Goal: Information Seeking & Learning: Learn about a topic

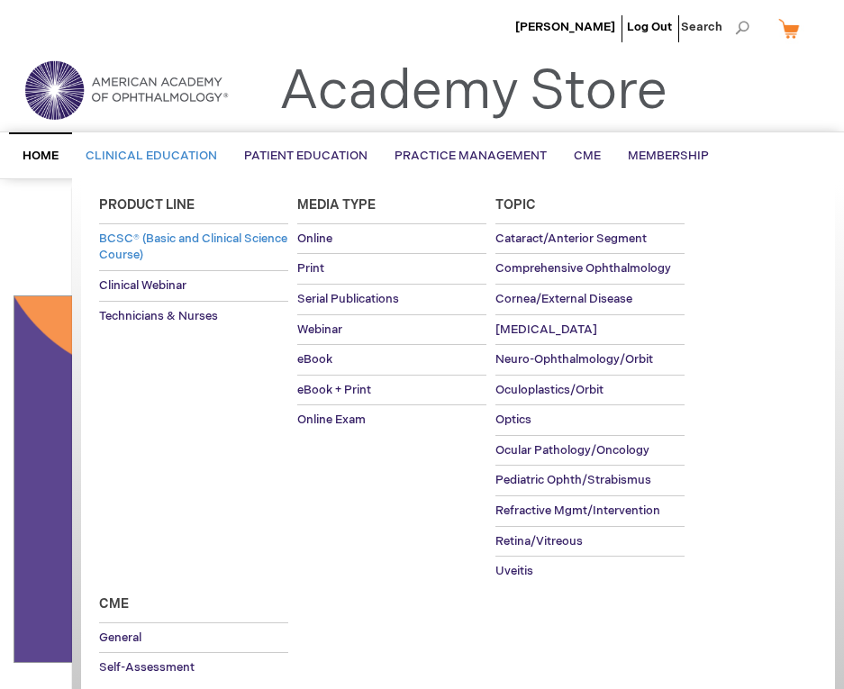
click at [156, 237] on span "BCSC® (Basic and Clinical Science Course)" at bounding box center [193, 247] width 188 height 32
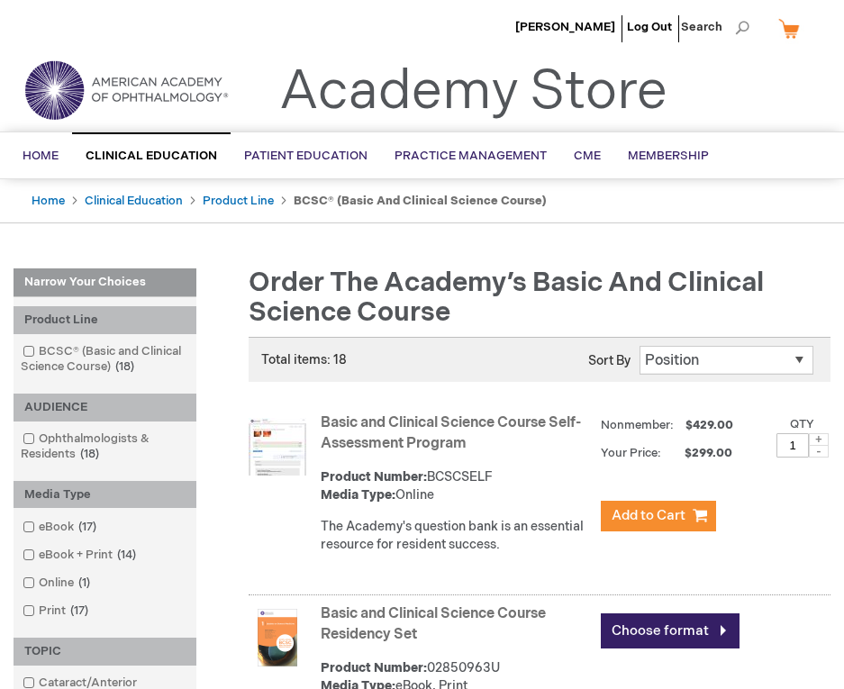
click at [447, 25] on ul "Sarah Page Log Out Search" at bounding box center [422, 31] width 844 height 63
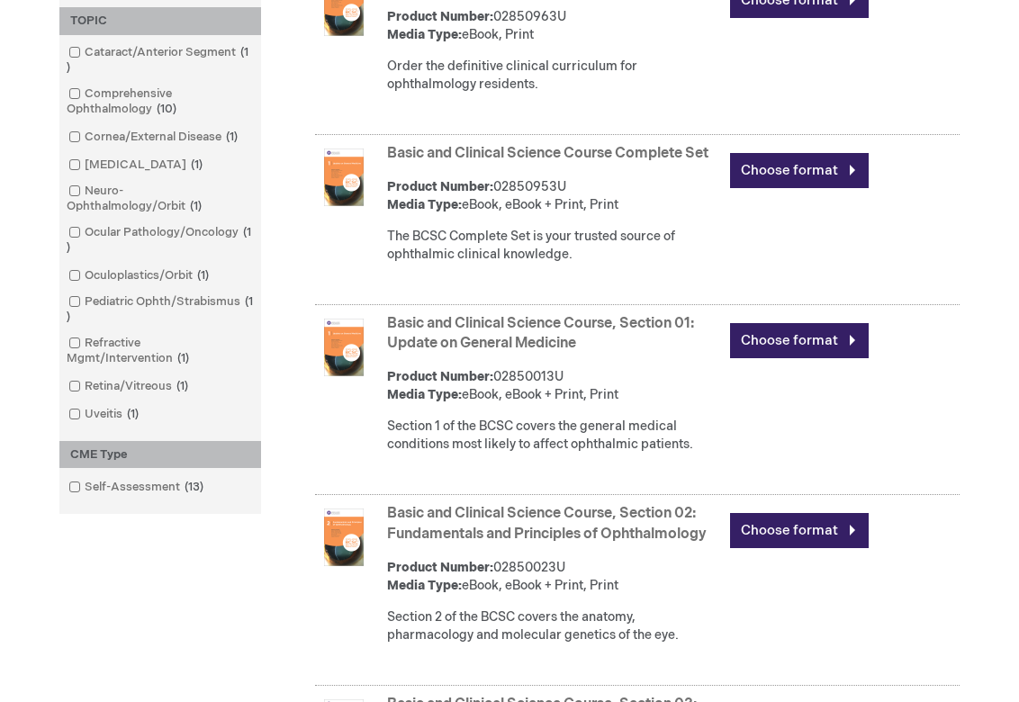
scroll to position [540, 0]
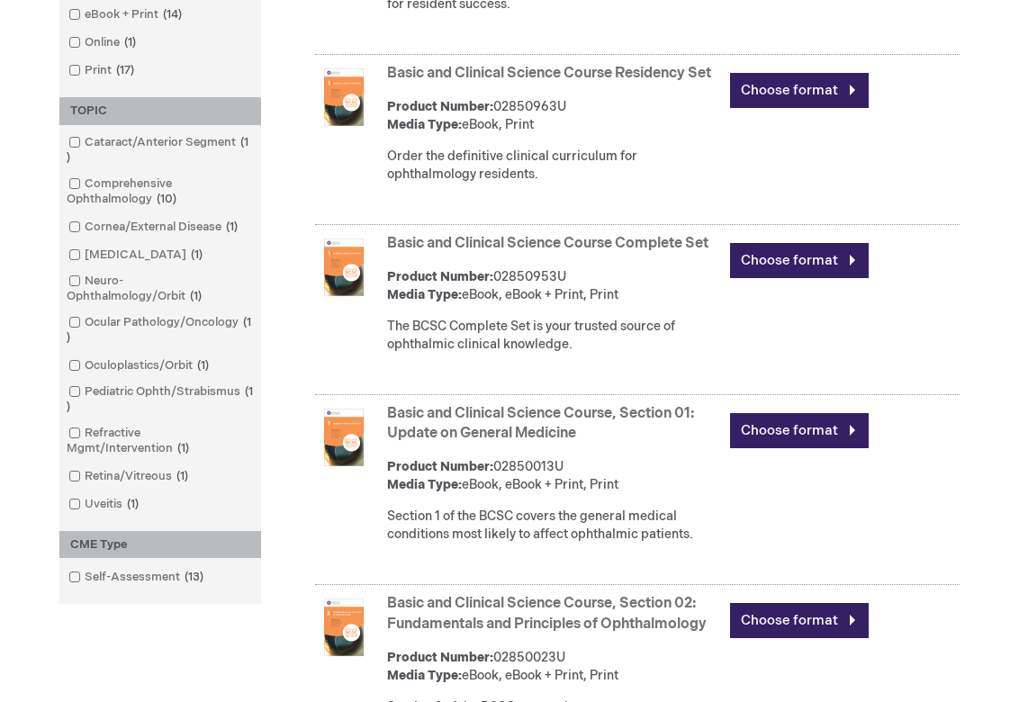
click at [575, 77] on link "Basic and Clinical Science Course Residency Set" at bounding box center [549, 73] width 324 height 17
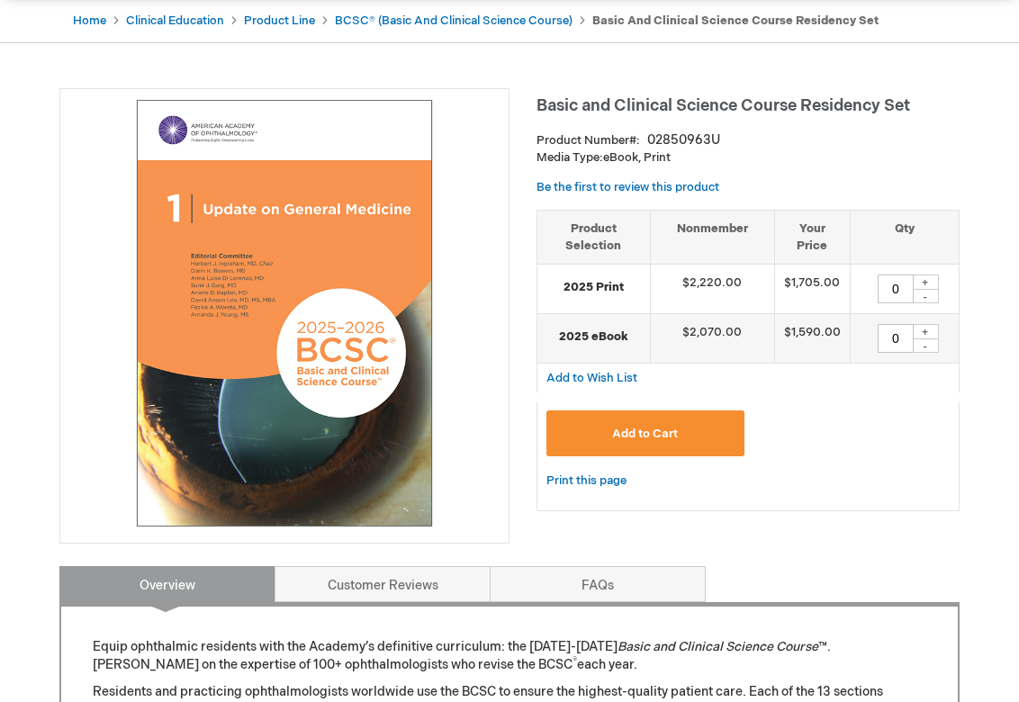
scroll to position [90, 0]
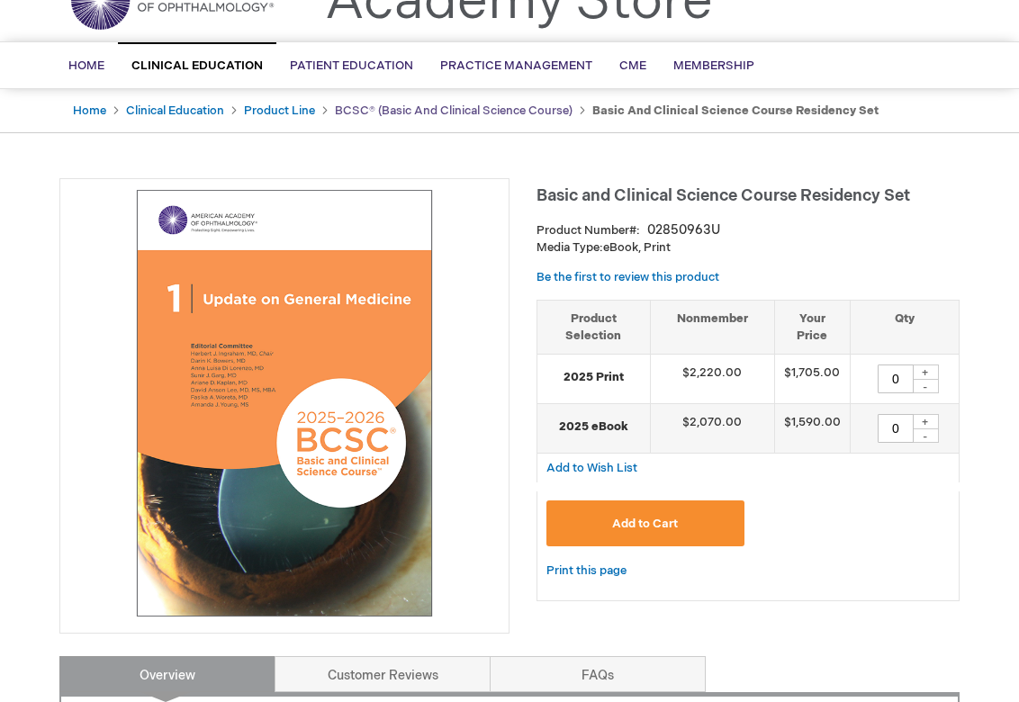
click at [348, 112] on link "BCSC® (Basic and Clinical Science Course)" at bounding box center [454, 111] width 238 height 14
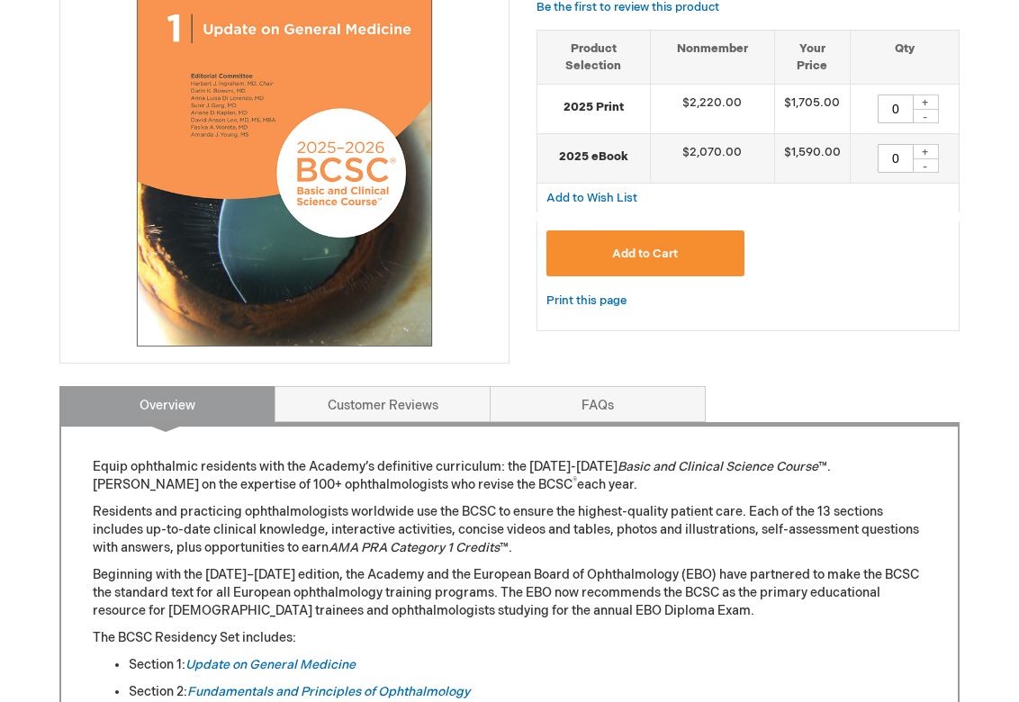
scroll to position [0, 0]
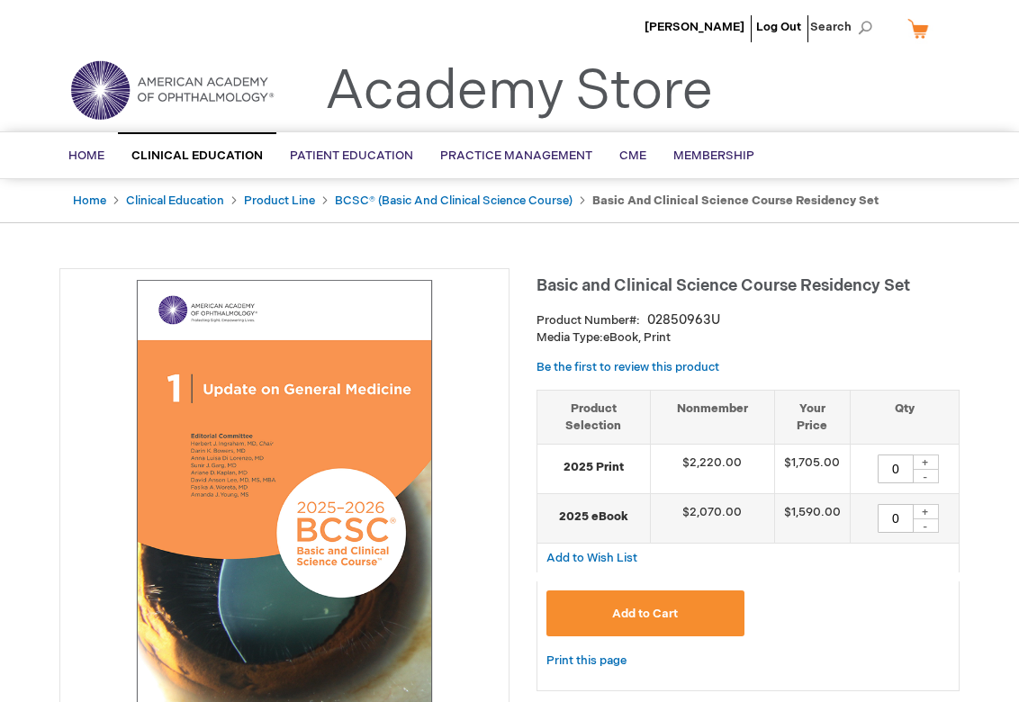
click at [803, 104] on div "Toggle Nav Academy Store" at bounding box center [509, 97] width 927 height 68
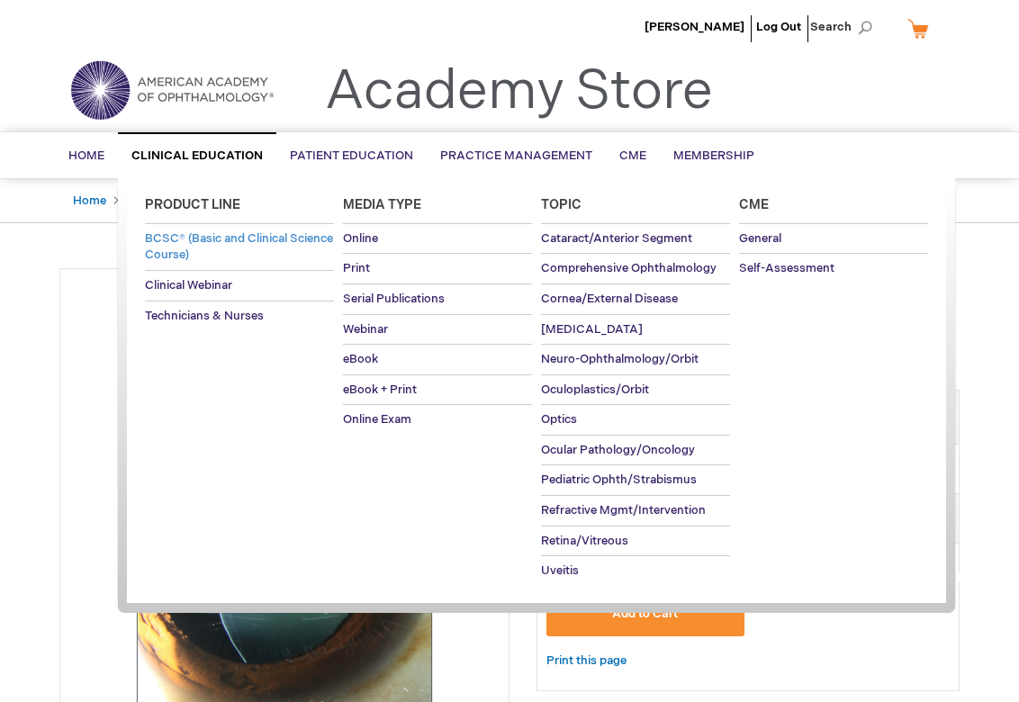
click at [179, 245] on link "BCSC® (Basic and Clinical Science Course)" at bounding box center [239, 247] width 189 height 46
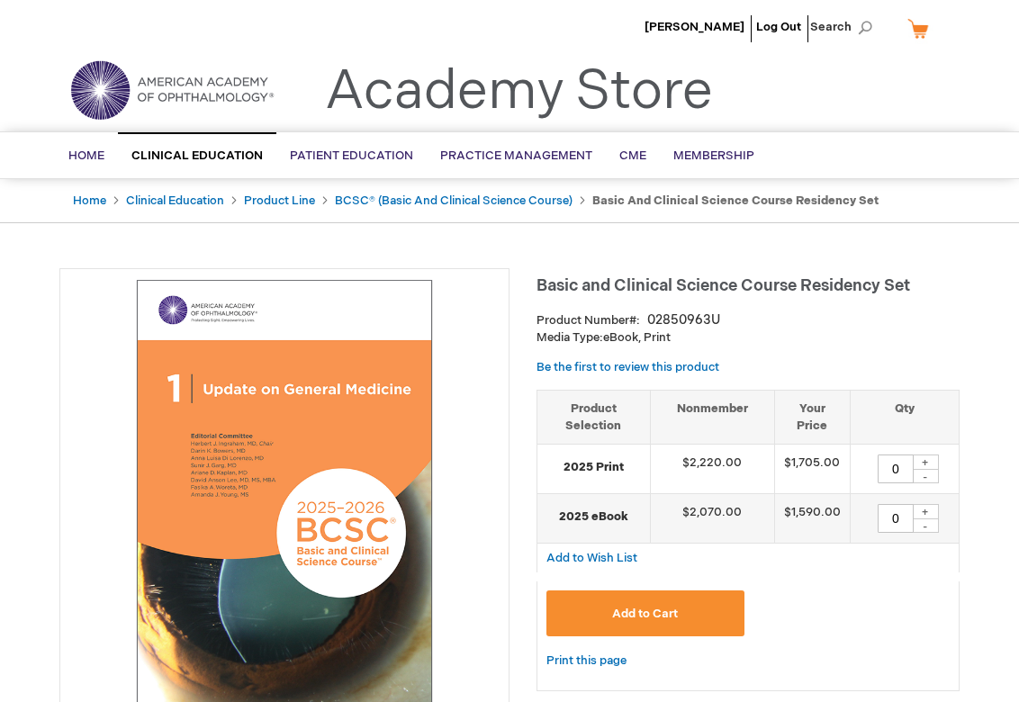
click at [801, 353] on div "Basic and Clinical Science Course Residency Set Product Number 02850963U Media …" at bounding box center [748, 488] width 423 height 441
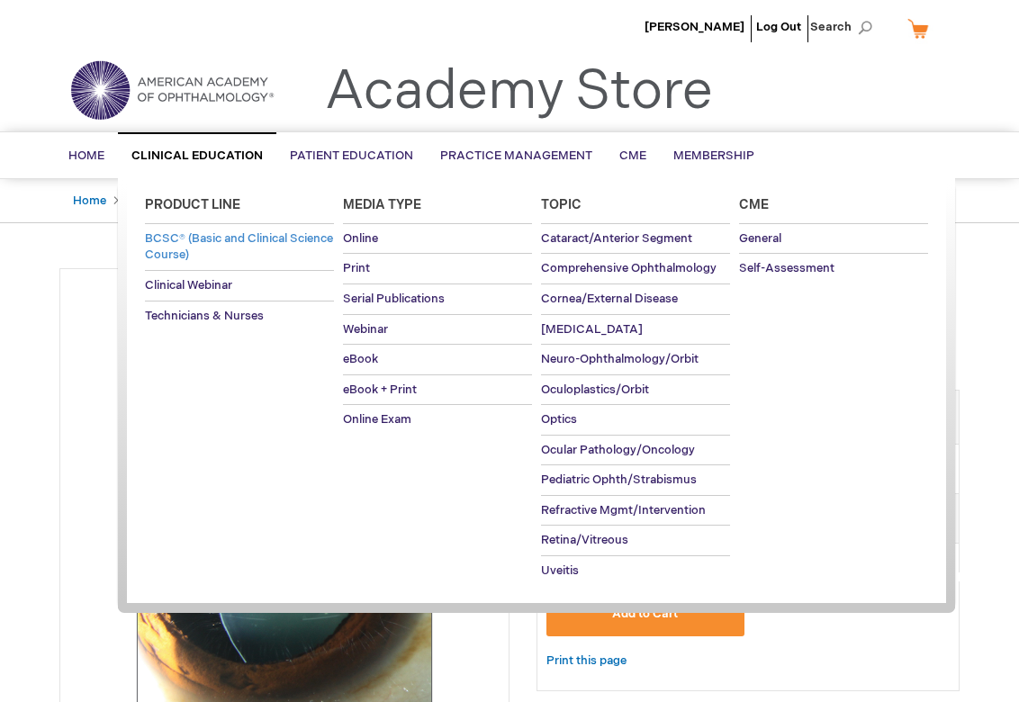
click at [176, 231] on span "BCSC® (Basic and Clinical Science Course)" at bounding box center [239, 247] width 188 height 32
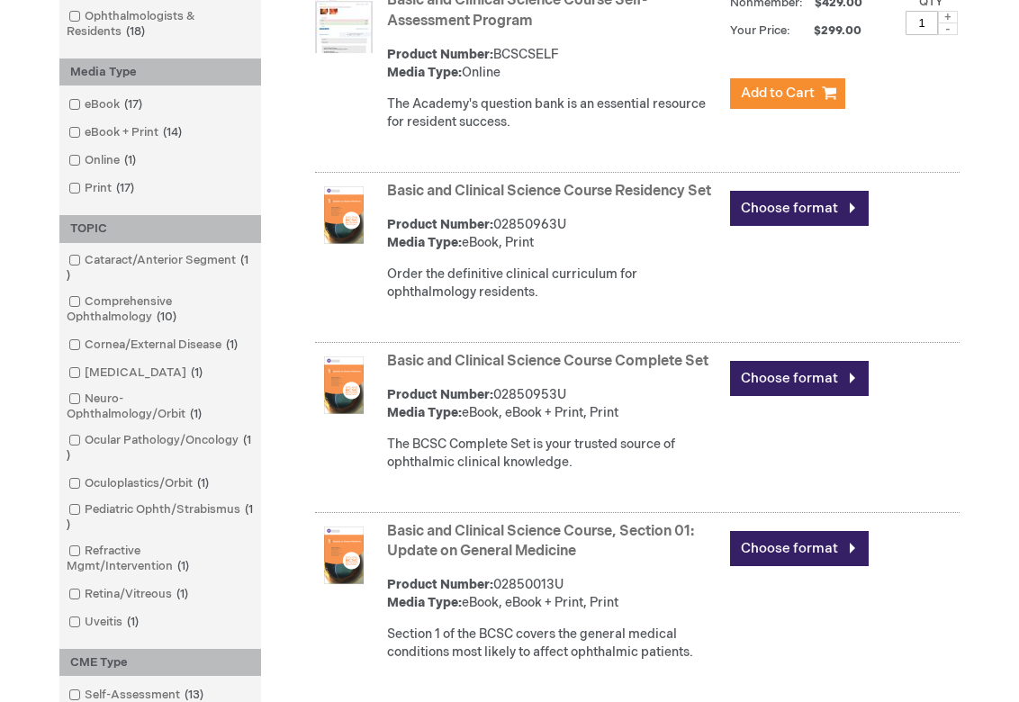
scroll to position [450, 0]
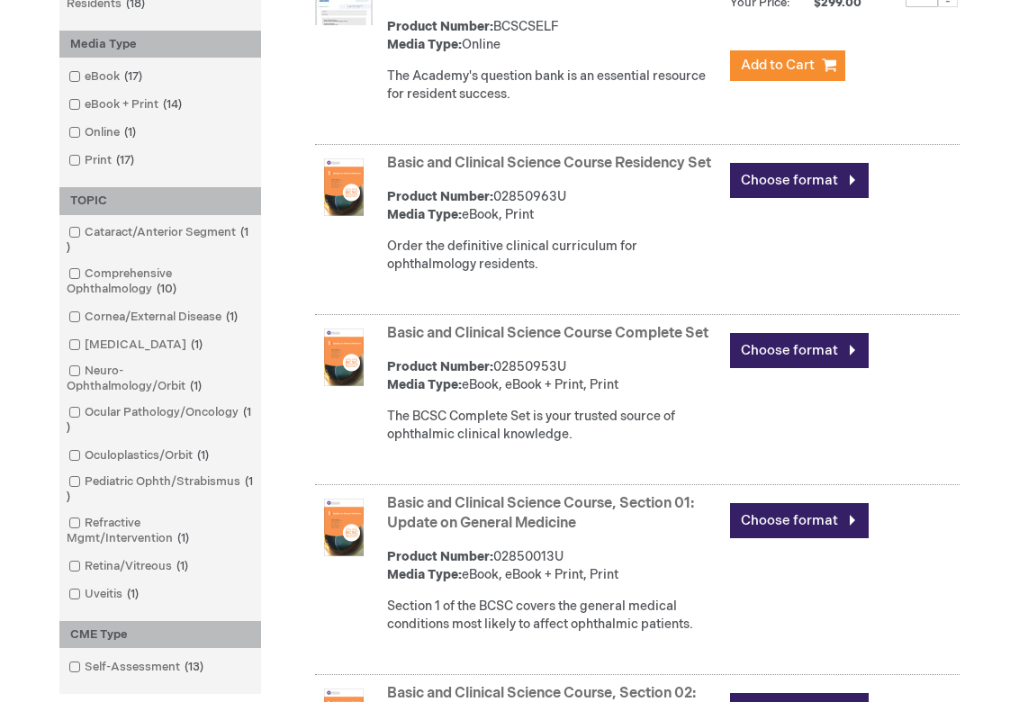
click at [535, 342] on link "Basic and Clinical Science Course Complete Set" at bounding box center [547, 333] width 321 height 17
click at [621, 342] on link "Basic and Clinical Science Course Complete Set" at bounding box center [547, 333] width 321 height 17
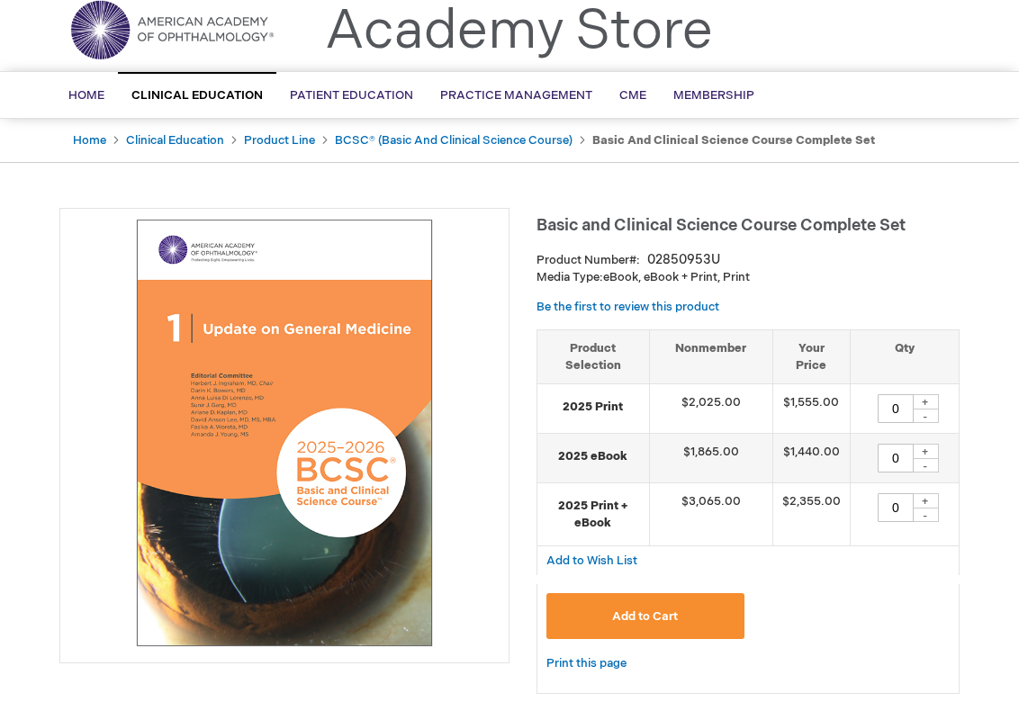
scroll to position [90, 0]
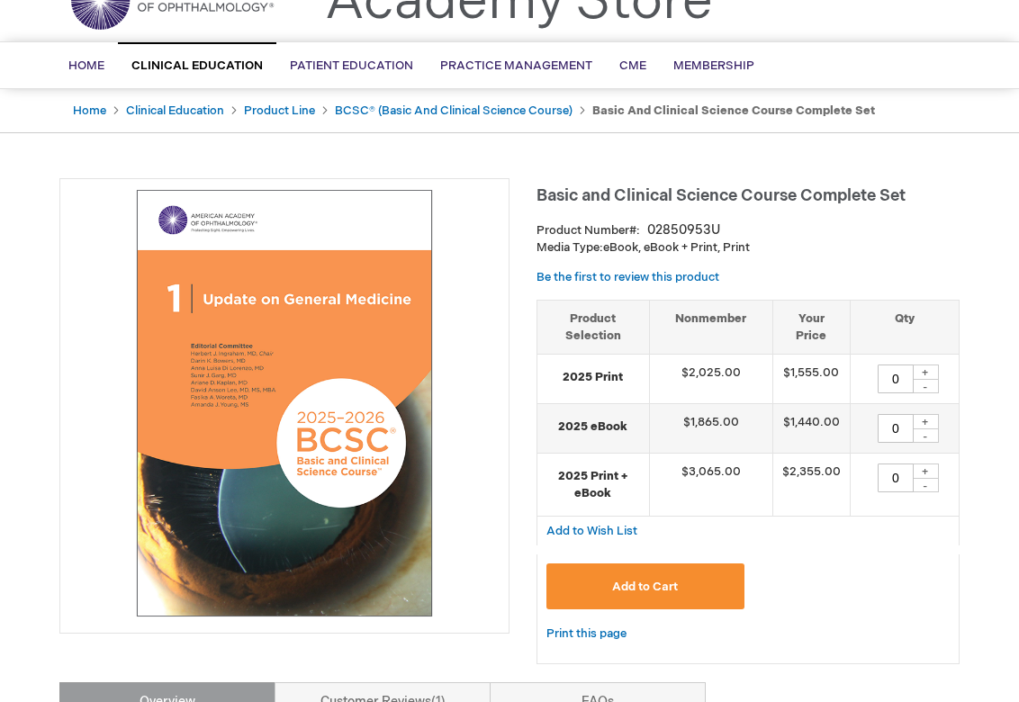
drag, startPoint x: 981, startPoint y: 22, endPoint x: 973, endPoint y: 5, distance: 18.9
